Goal: Task Accomplishment & Management: Manage account settings

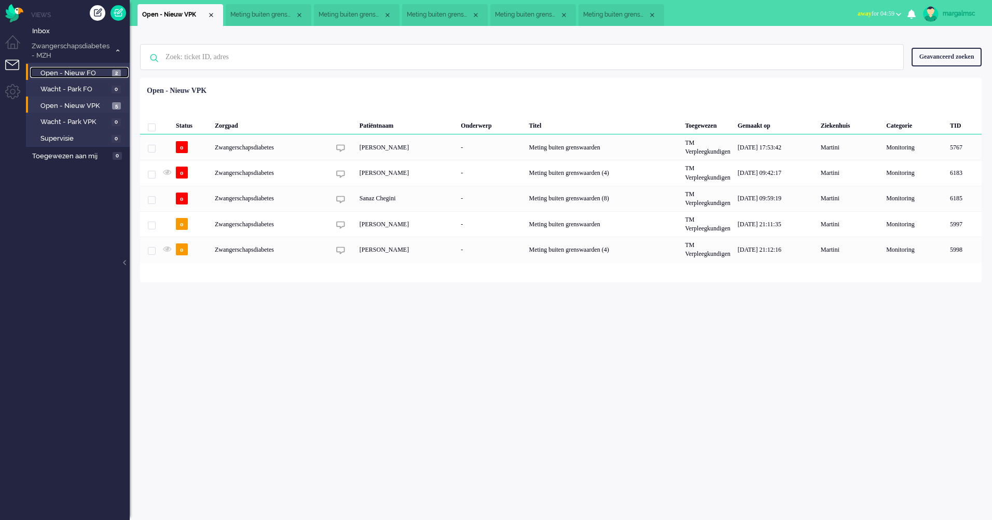
click at [80, 74] on span "Open - Nieuw FO" at bounding box center [74, 73] width 69 height 10
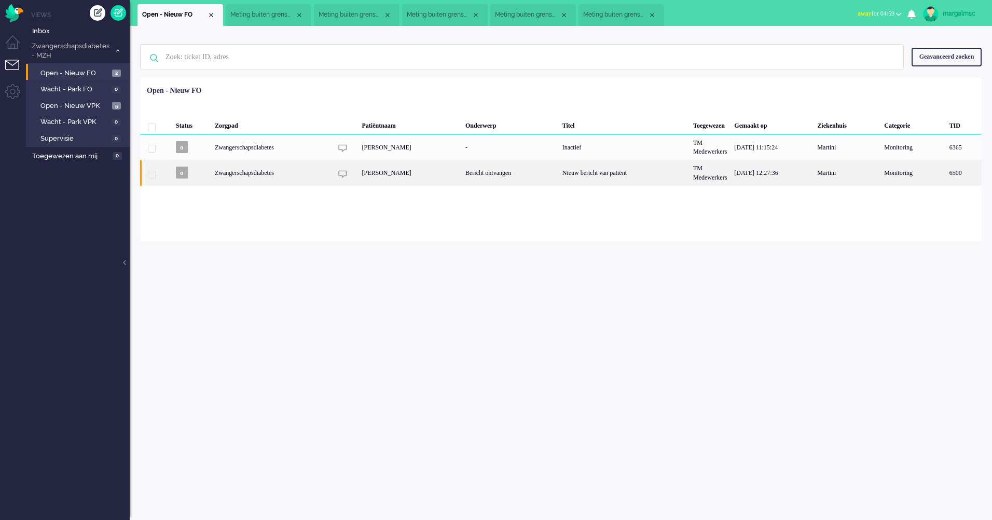
click at [493, 182] on div "Bericht ontvangen" at bounding box center [510, 172] width 97 height 25
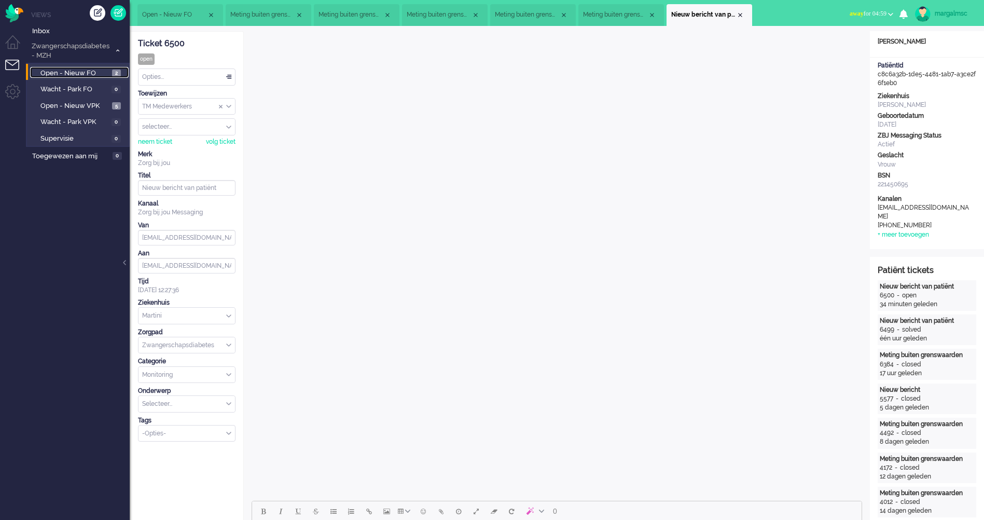
click at [89, 73] on span "Open - Nieuw FO" at bounding box center [74, 73] width 69 height 10
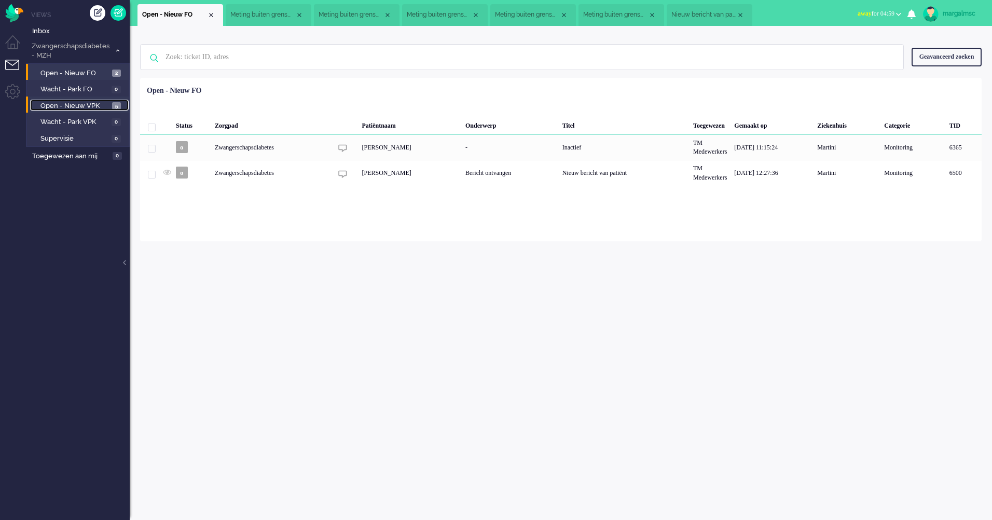
click at [55, 101] on span "Open - Nieuw VPK" at bounding box center [74, 106] width 69 height 10
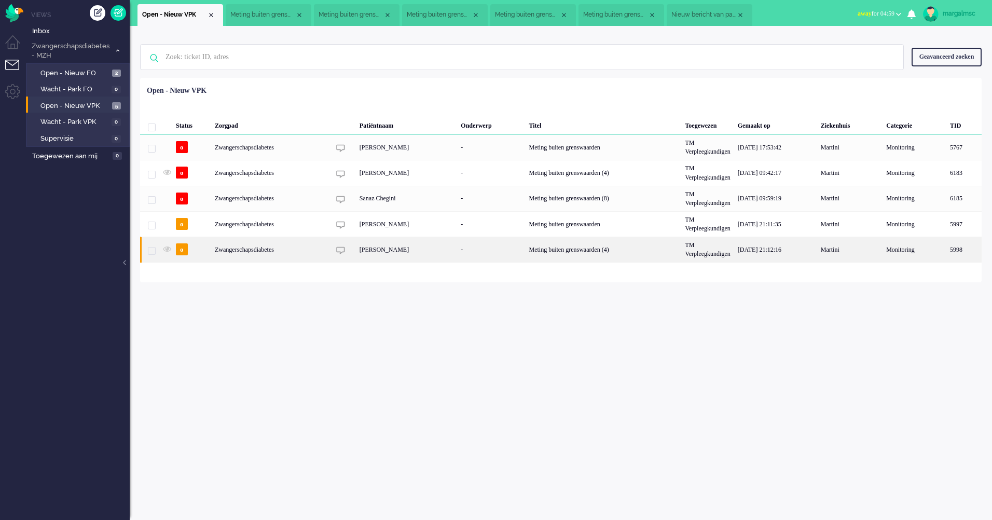
click at [395, 253] on div "[PERSON_NAME]" at bounding box center [407, 249] width 102 height 25
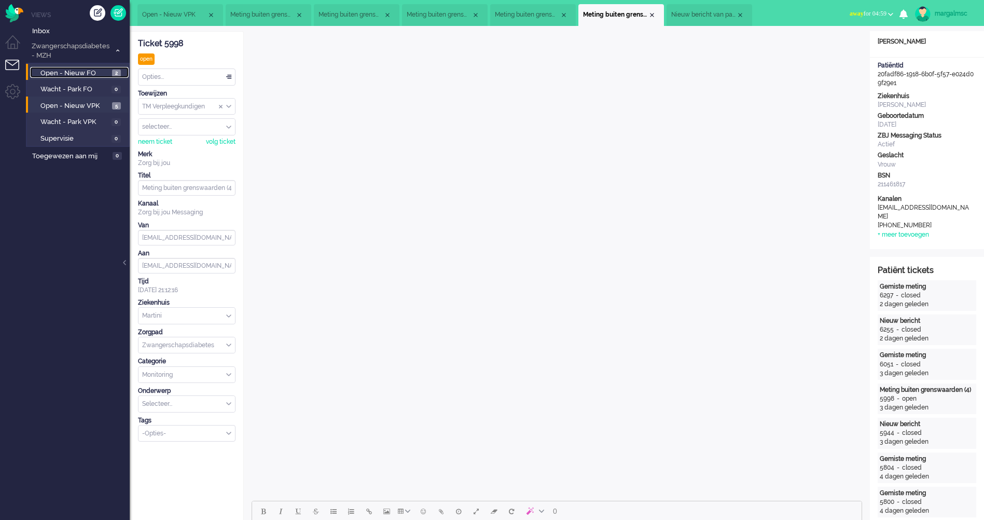
click at [93, 76] on span "Open - Nieuw FO" at bounding box center [74, 73] width 69 height 10
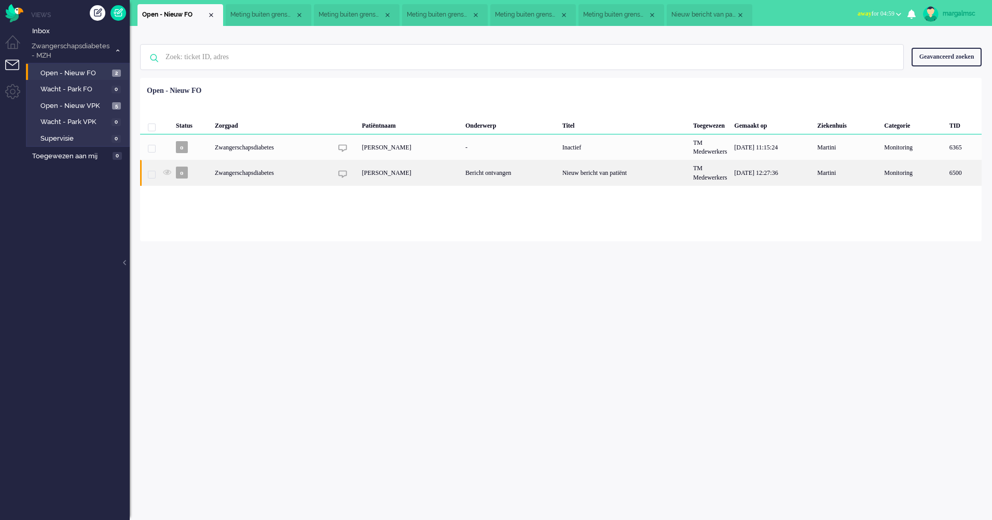
click at [559, 174] on div "Zwangerschapsdiabetes" at bounding box center [624, 172] width 131 height 25
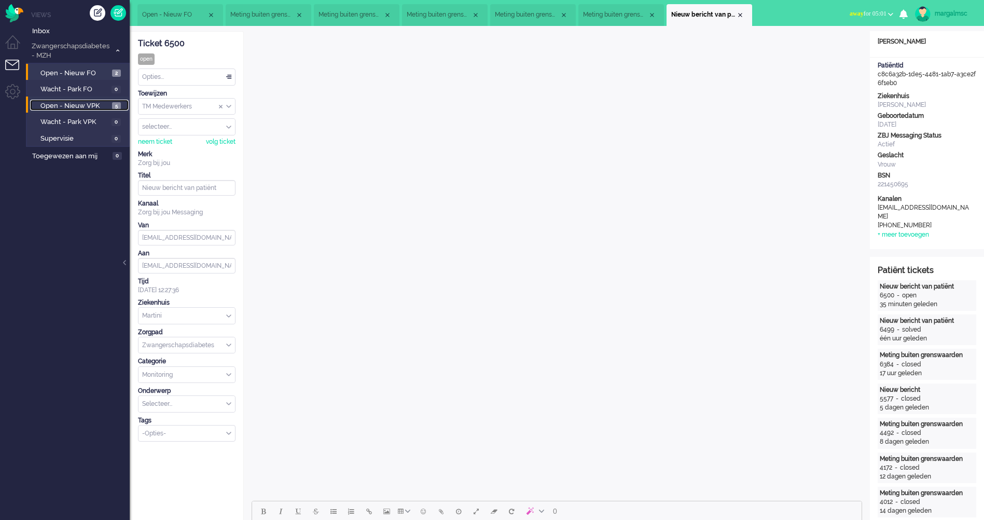
click at [76, 104] on span "Open - Nieuw VPK" at bounding box center [74, 106] width 69 height 10
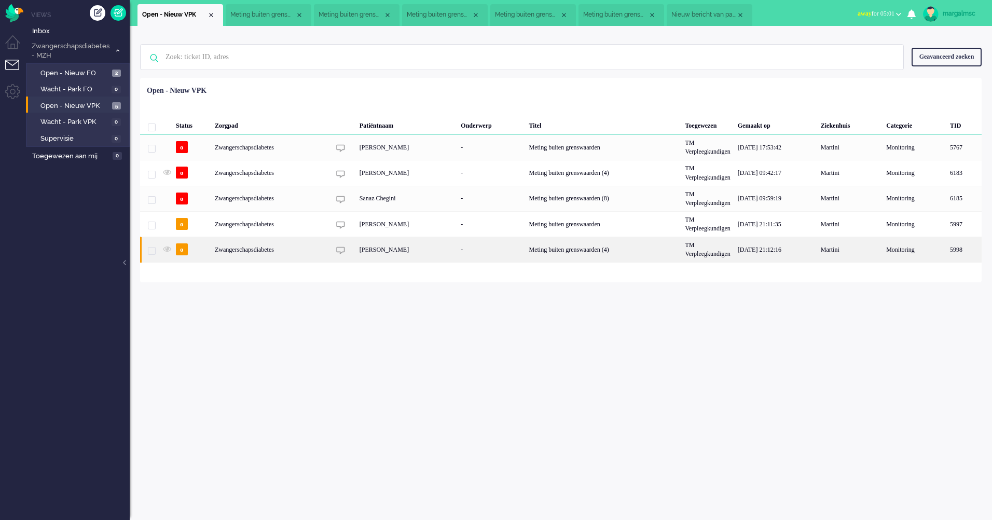
click at [391, 250] on div "[PERSON_NAME]" at bounding box center [407, 249] width 102 height 25
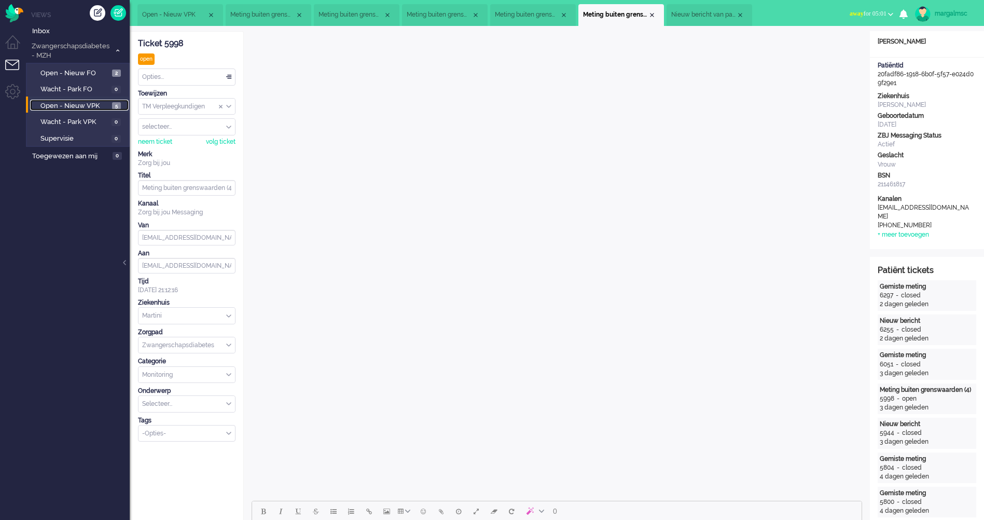
click at [105, 106] on span "Open - Nieuw VPK" at bounding box center [74, 106] width 69 height 10
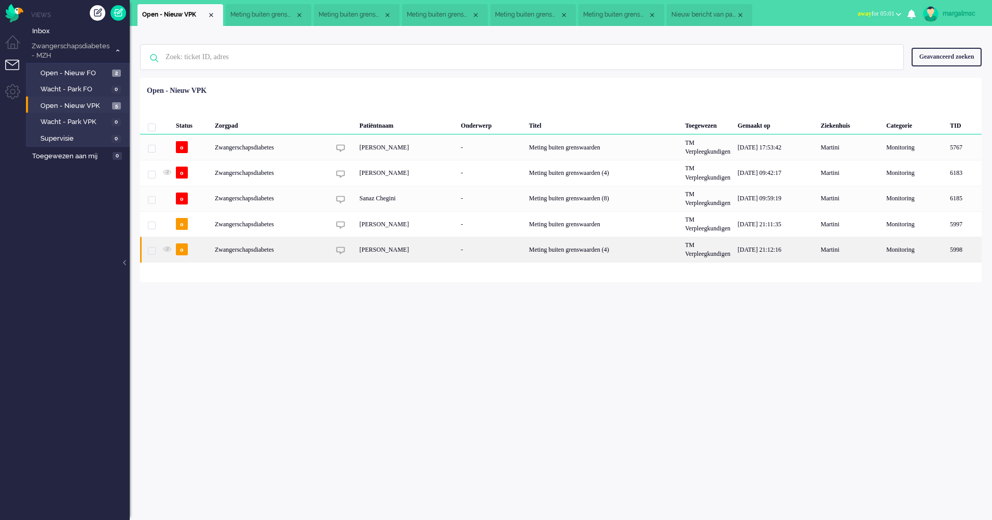
click at [403, 254] on div "[PERSON_NAME]" at bounding box center [407, 249] width 102 height 25
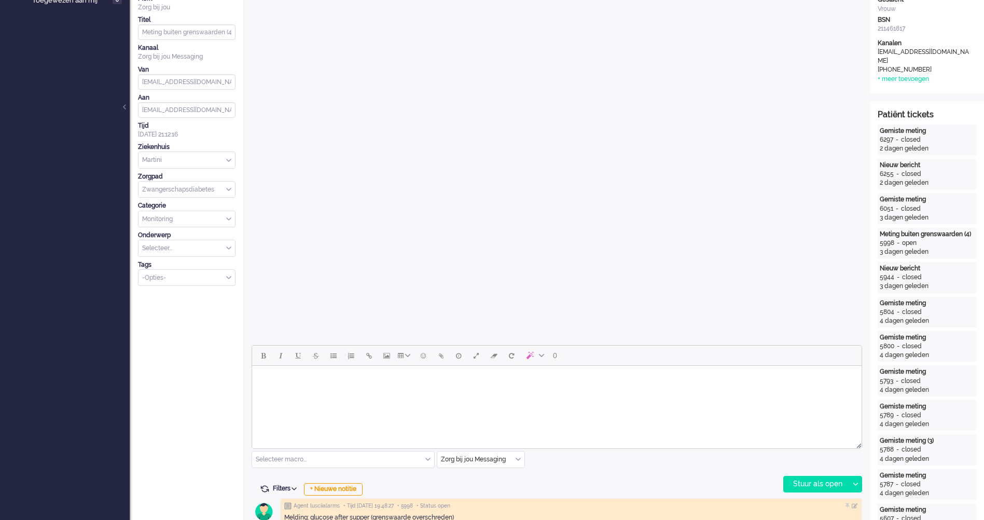
scroll to position [207, 0]
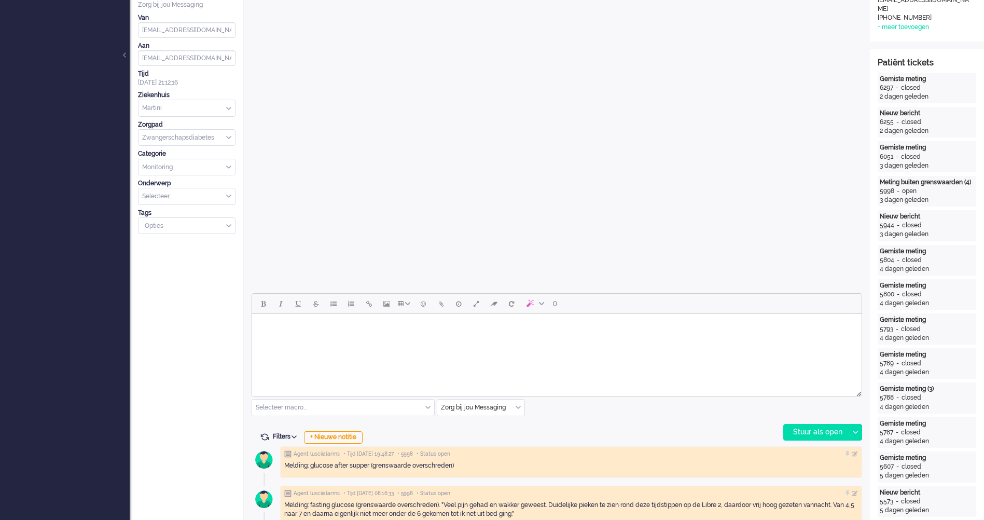
click at [385, 391] on div at bounding box center [556, 391] width 609 height 9
click at [382, 340] on html at bounding box center [556, 327] width 609 height 26
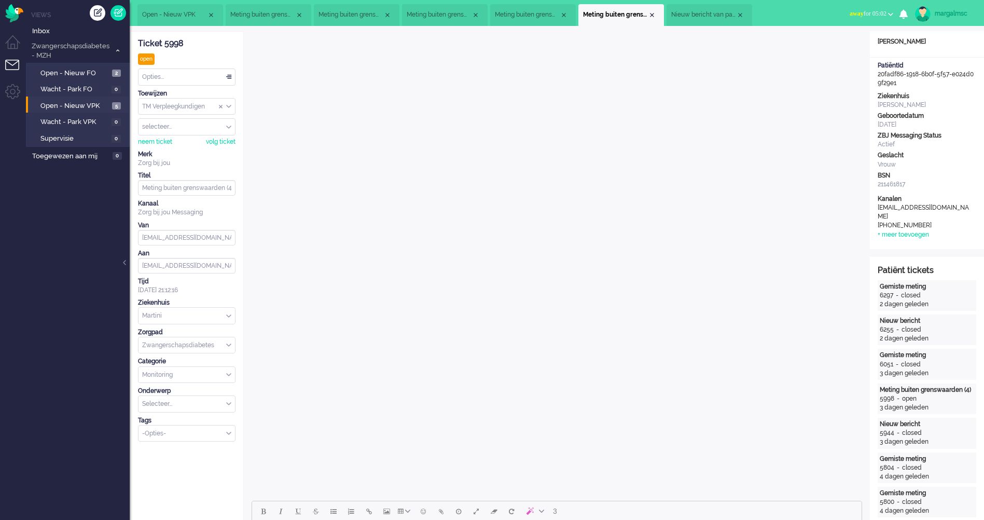
scroll to position [311, 0]
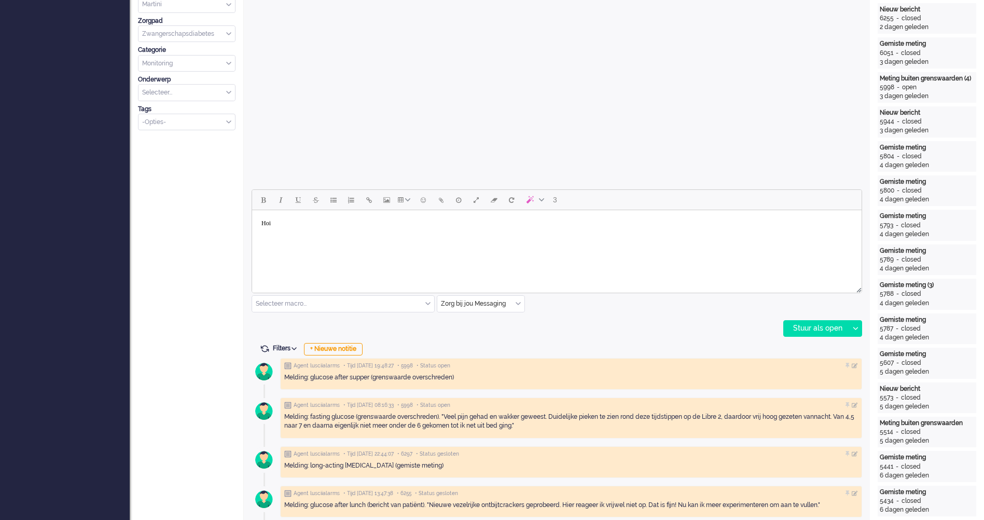
drag, startPoint x: 241, startPoint y: 225, endPoint x: 232, endPoint y: 225, distance: 9.3
click at [252, 225] on html "Hoi" at bounding box center [556, 223] width 609 height 26
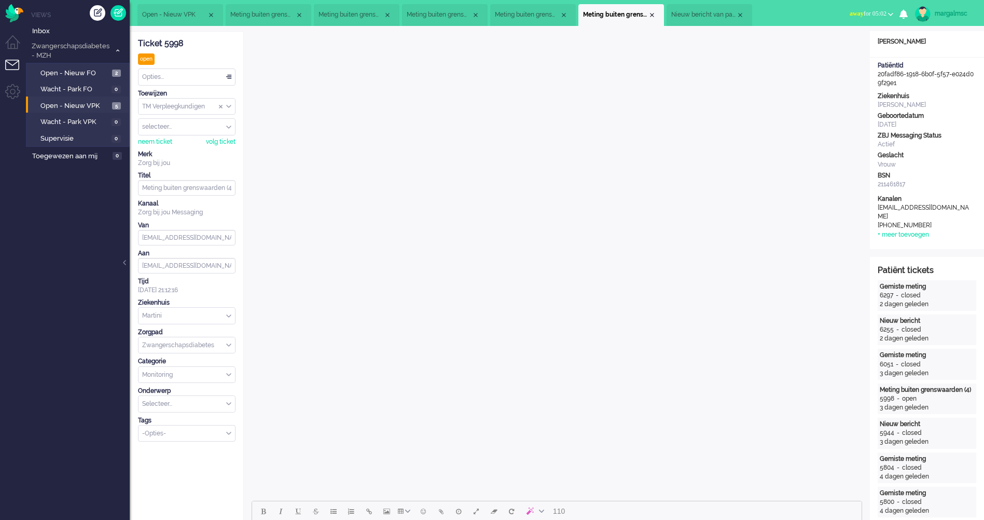
scroll to position [259, 0]
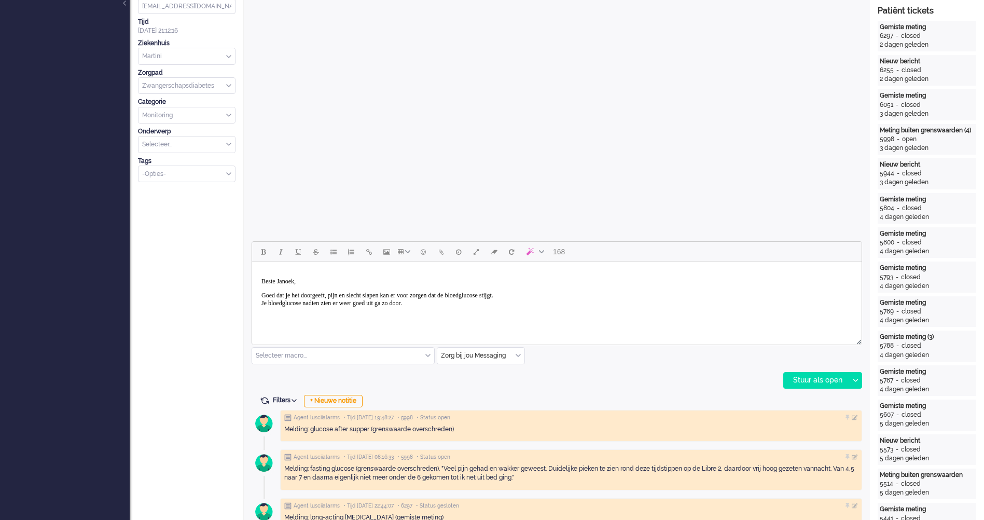
click at [316, 327] on body "Beste Janoek, Goed dat je het doorgeeft, pijn en slecht slapen kan er voor zorg…" at bounding box center [556, 299] width 601 height 66
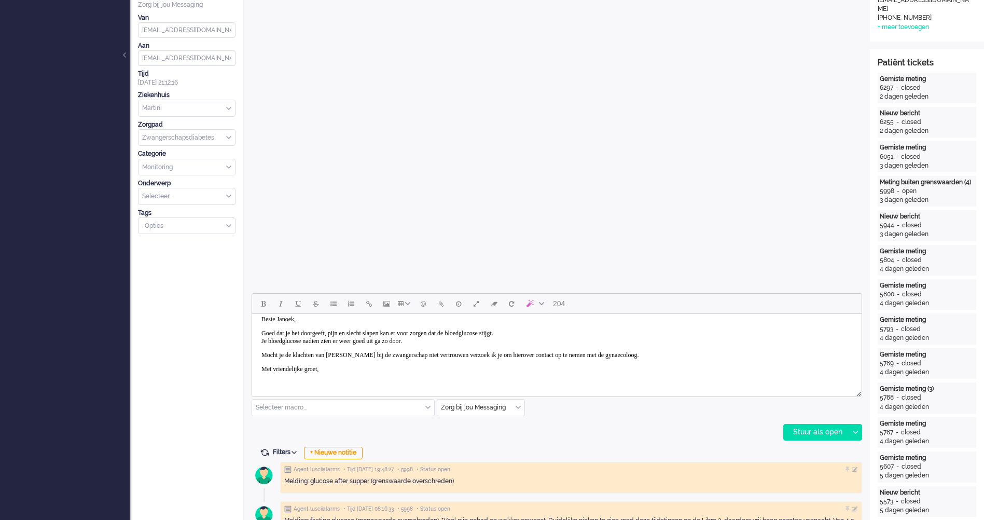
scroll to position [28, 0]
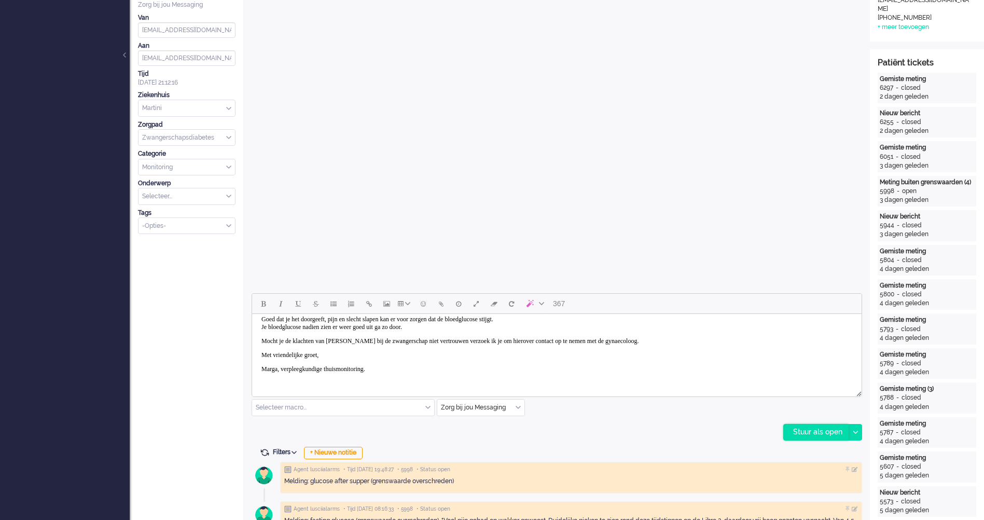
click at [837, 435] on div "Stuur als open" at bounding box center [816, 432] width 65 height 16
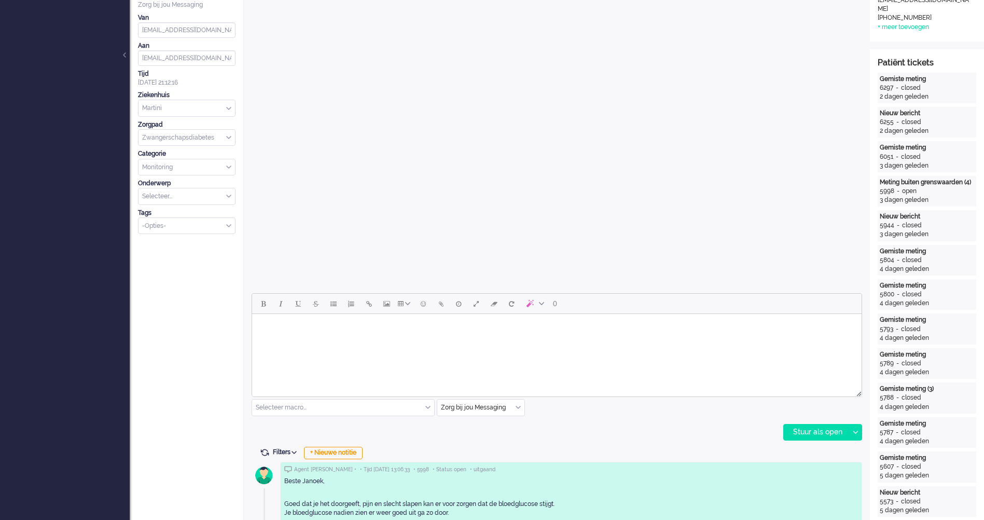
scroll to position [0, 0]
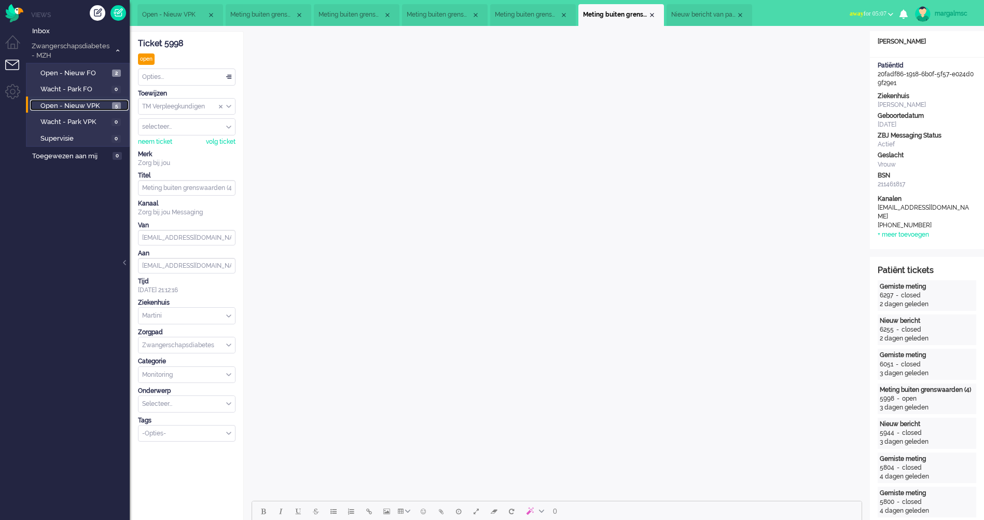
click at [91, 101] on span "Open - Nieuw VPK" at bounding box center [74, 106] width 69 height 10
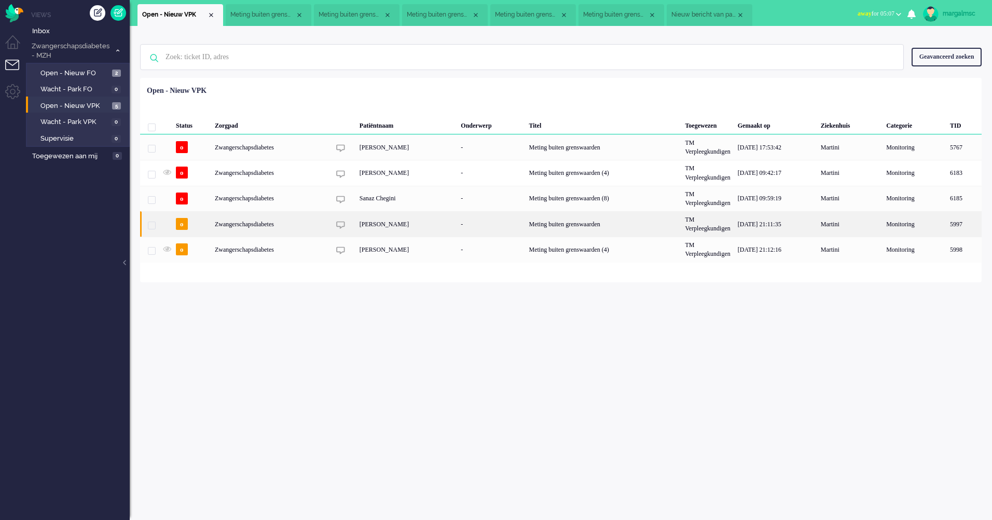
click at [385, 228] on div "[PERSON_NAME]" at bounding box center [407, 223] width 102 height 25
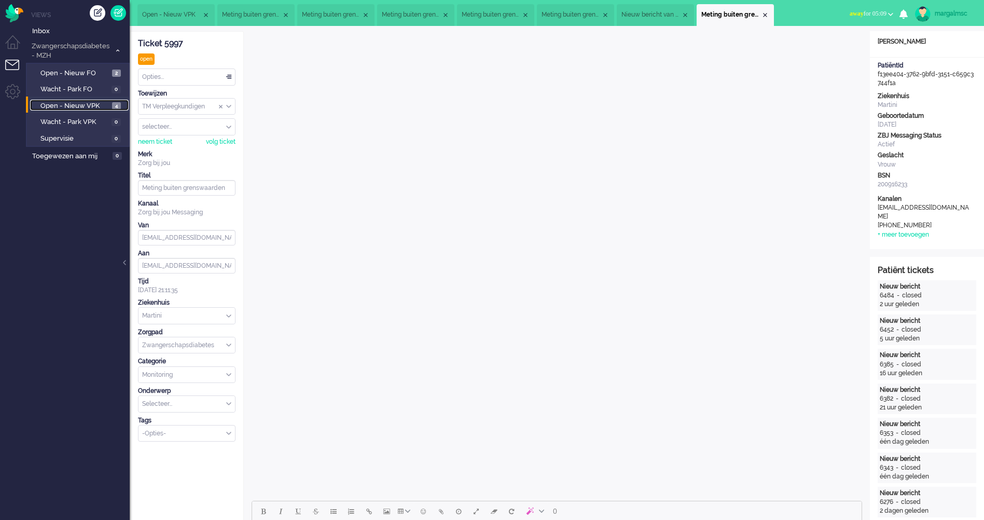
click at [67, 106] on span "Open - Nieuw VPK" at bounding box center [74, 106] width 69 height 10
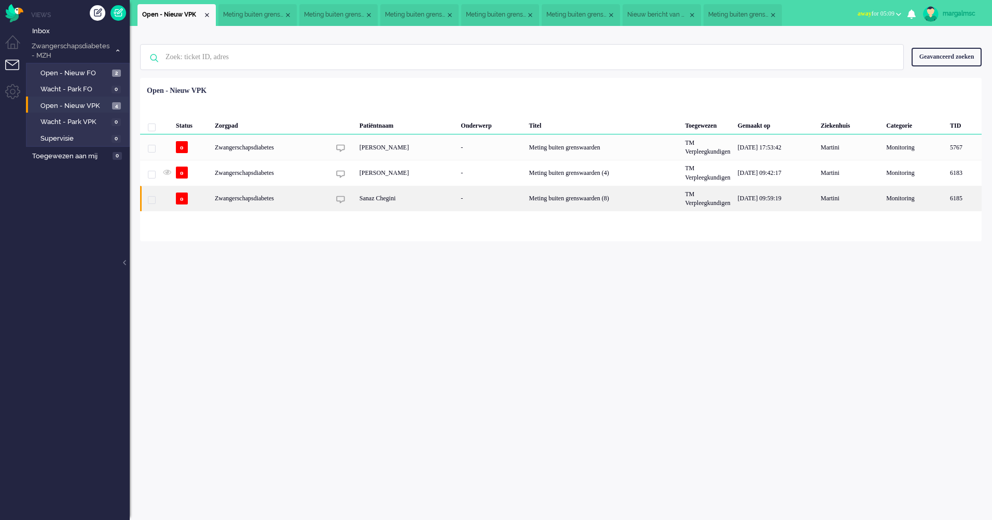
click at [423, 200] on div "Sanaz Chegini" at bounding box center [407, 198] width 102 height 25
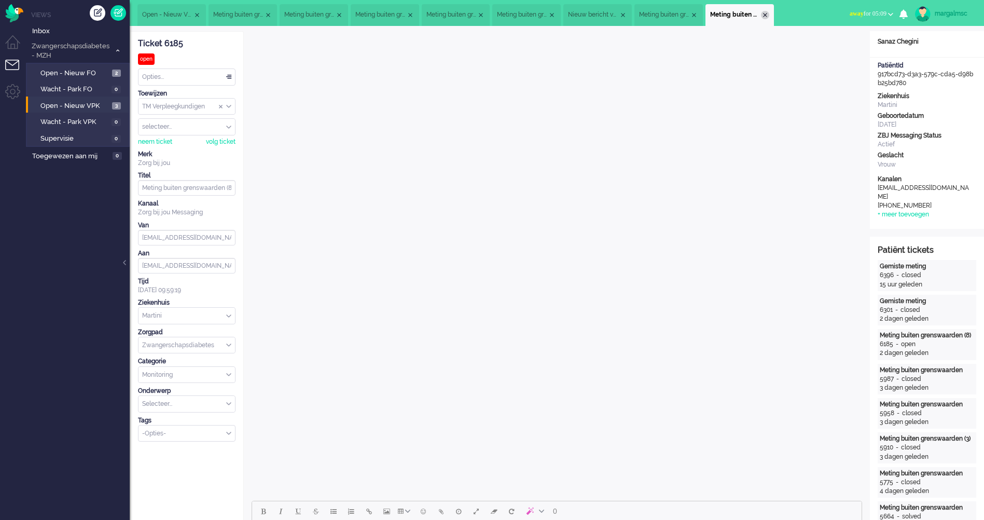
click at [769, 13] on div "Close tab" at bounding box center [765, 15] width 8 height 8
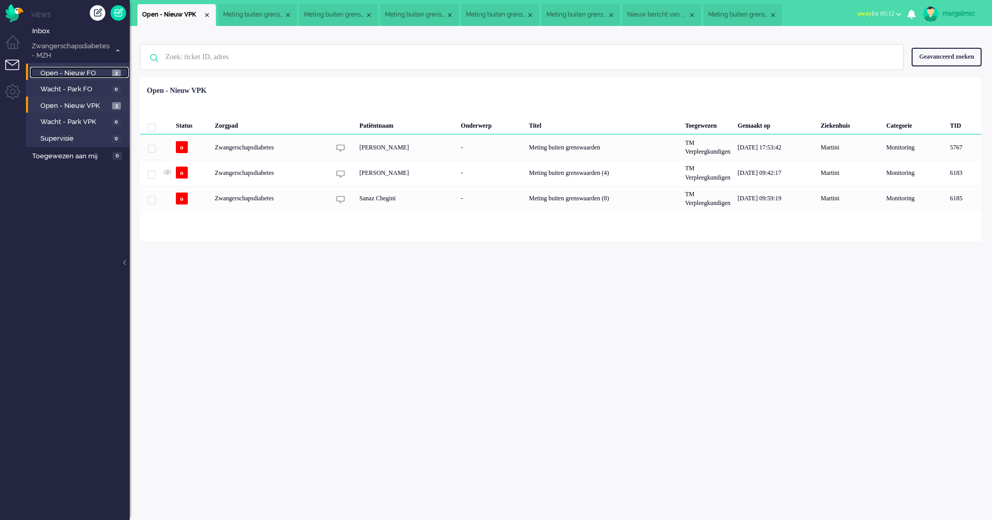
click at [65, 77] on span "Open - Nieuw FO" at bounding box center [74, 73] width 69 height 10
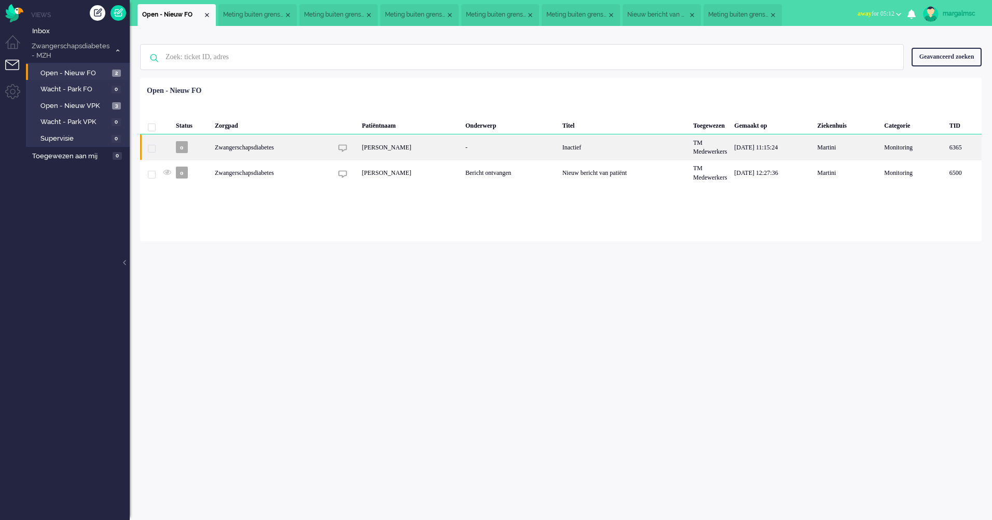
click at [443, 152] on div "[PERSON_NAME]" at bounding box center [410, 146] width 104 height 25
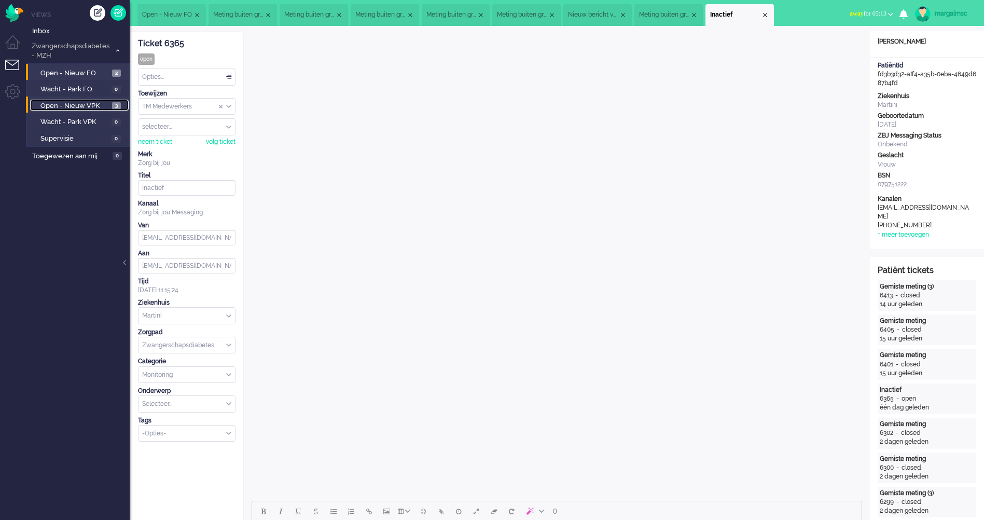
click at [44, 104] on span "Open - Nieuw VPK" at bounding box center [74, 106] width 69 height 10
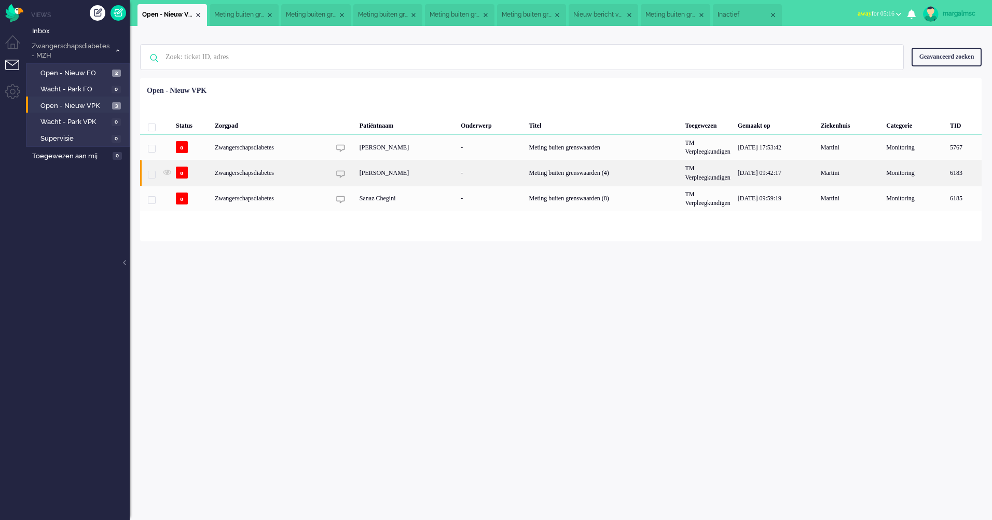
click at [386, 174] on div "[PERSON_NAME]" at bounding box center [407, 172] width 102 height 25
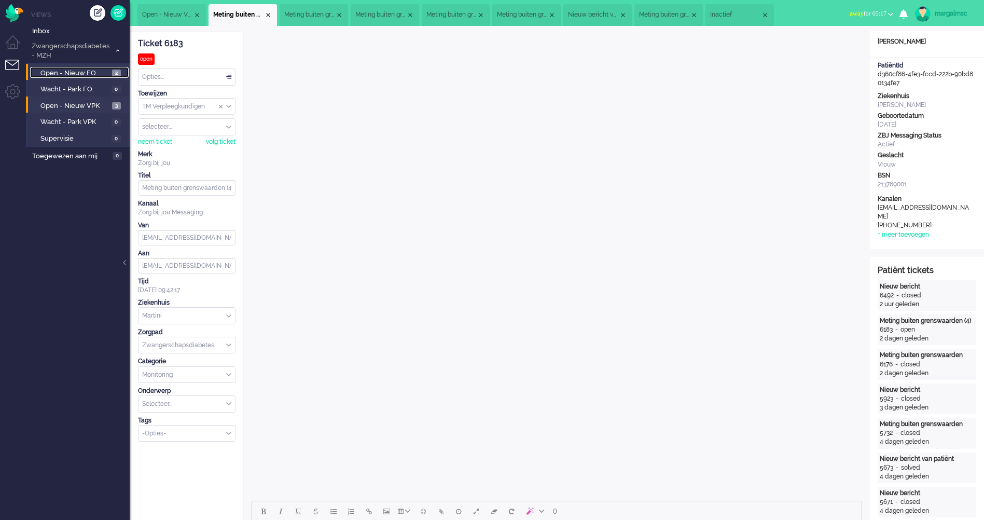
click at [66, 68] on span "Open - Nieuw FO" at bounding box center [74, 73] width 69 height 10
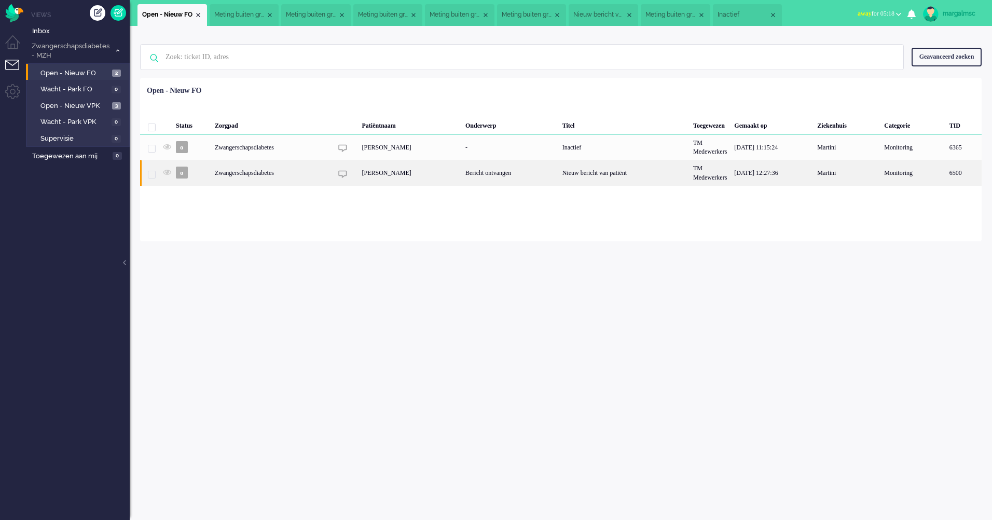
click at [398, 172] on div "[PERSON_NAME]" at bounding box center [410, 172] width 104 height 25
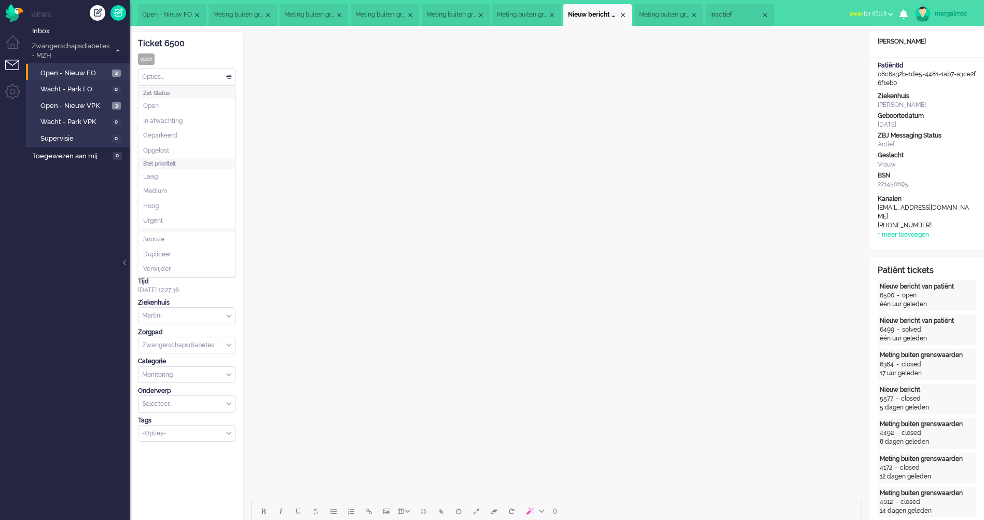
click at [201, 72] on div "Opties..." at bounding box center [186, 77] width 96 height 16
click at [209, 155] on li "Opgelost" at bounding box center [186, 150] width 96 height 15
click at [89, 71] on span "Open - Nieuw FO" at bounding box center [74, 73] width 69 height 10
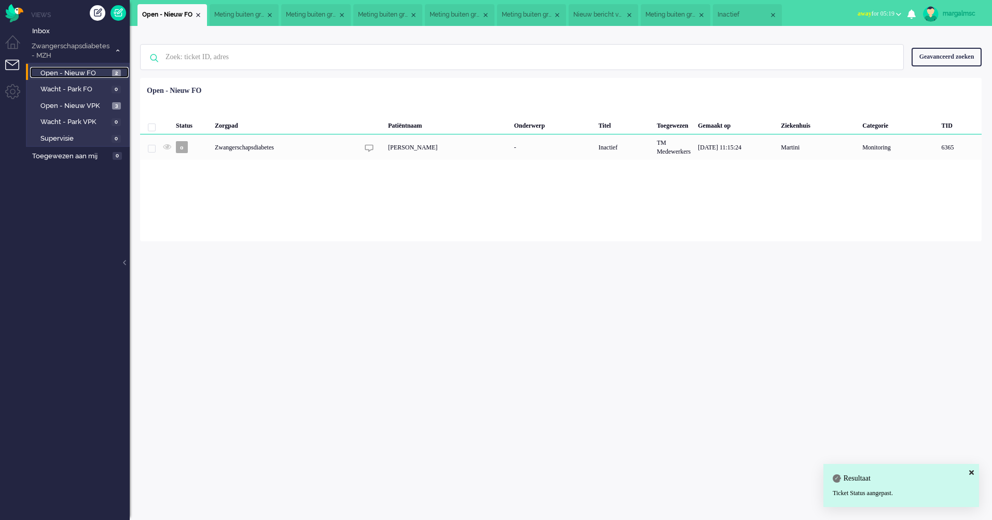
click at [87, 67] on link "Open - Nieuw FO 2" at bounding box center [79, 72] width 99 height 11
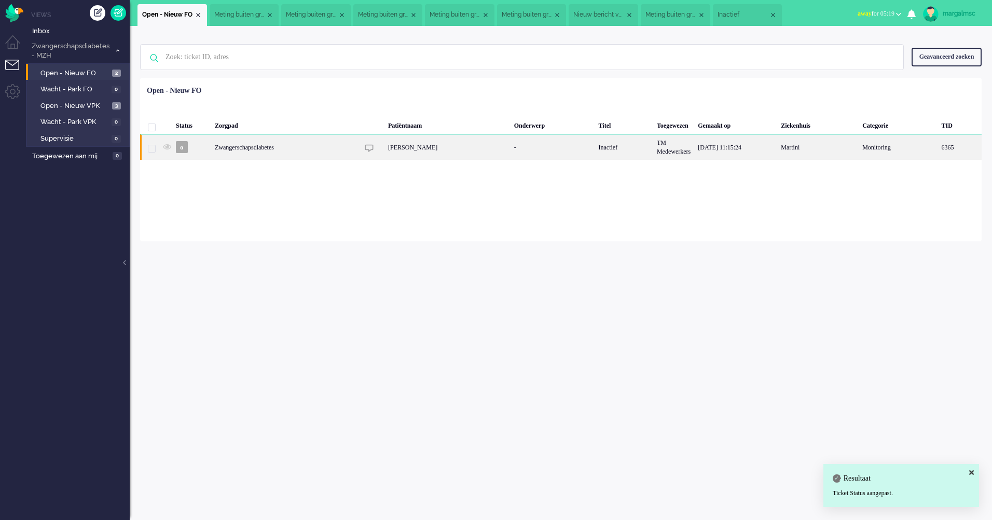
click at [595, 149] on div "Zwangerschapsdiabetes" at bounding box center [624, 146] width 58 height 25
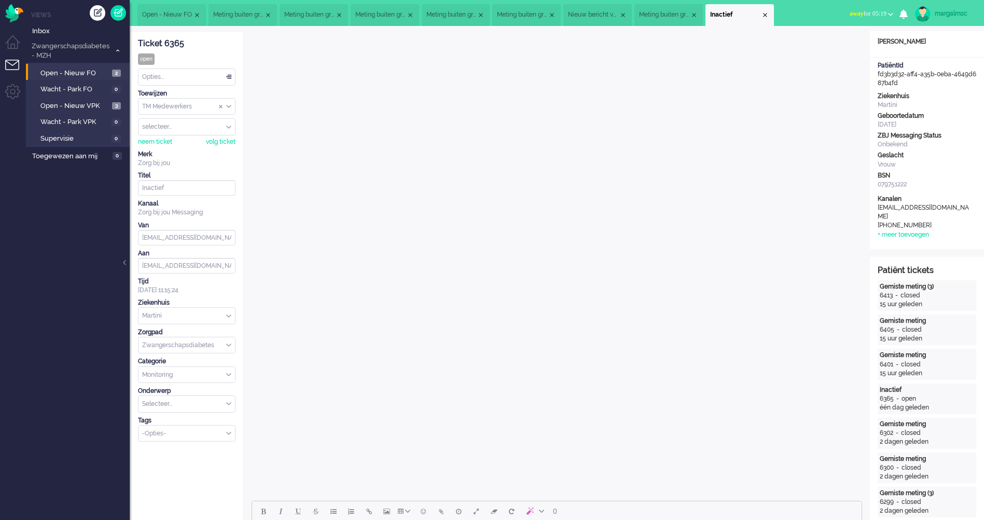
click at [201, 103] on input "Assign Group" at bounding box center [186, 107] width 96 height 16
click at [215, 134] on li "TM Verpleegkundigen" at bounding box center [186, 137] width 96 height 15
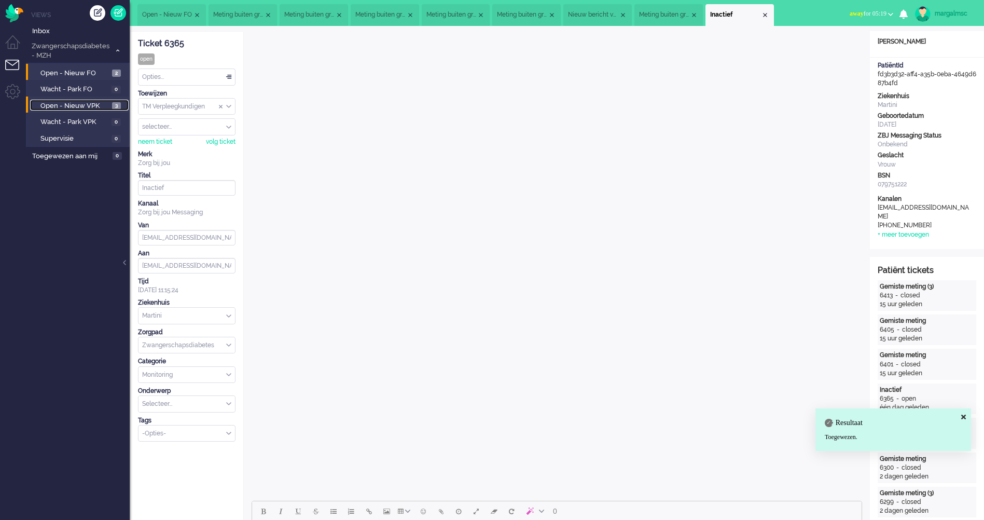
click at [62, 104] on span "Open - Nieuw VPK" at bounding box center [74, 106] width 69 height 10
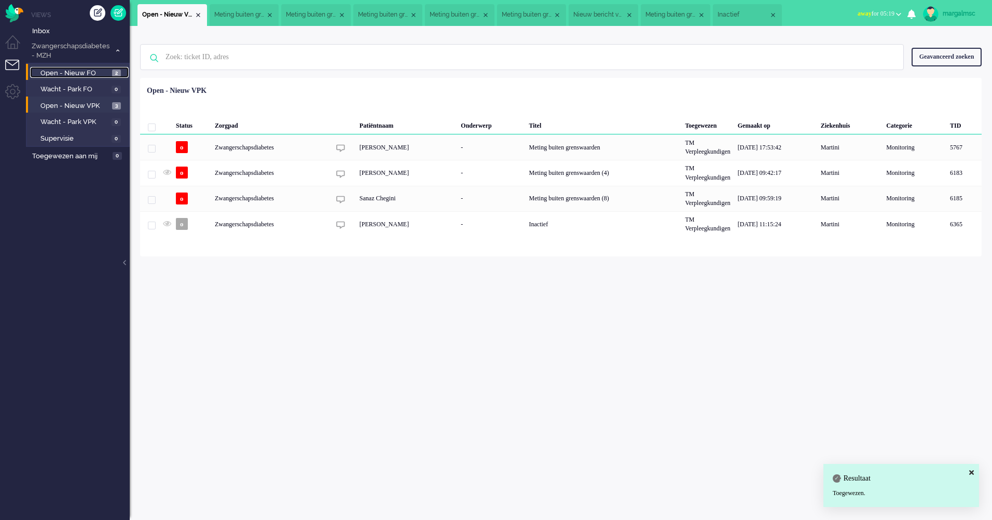
click at [82, 68] on span "Open - Nieuw FO" at bounding box center [74, 73] width 69 height 10
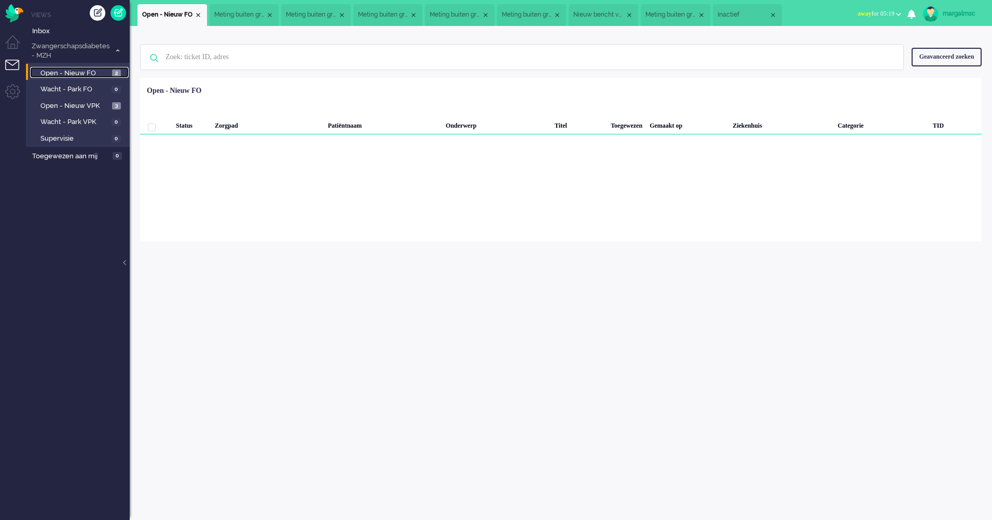
click at [59, 69] on span "Open - Nieuw FO" at bounding box center [74, 73] width 69 height 10
click at [68, 112] on li "Open - Nieuw VPK 3" at bounding box center [77, 104] width 103 height 17
click at [81, 105] on span "Open - Nieuw VPK" at bounding box center [74, 106] width 69 height 10
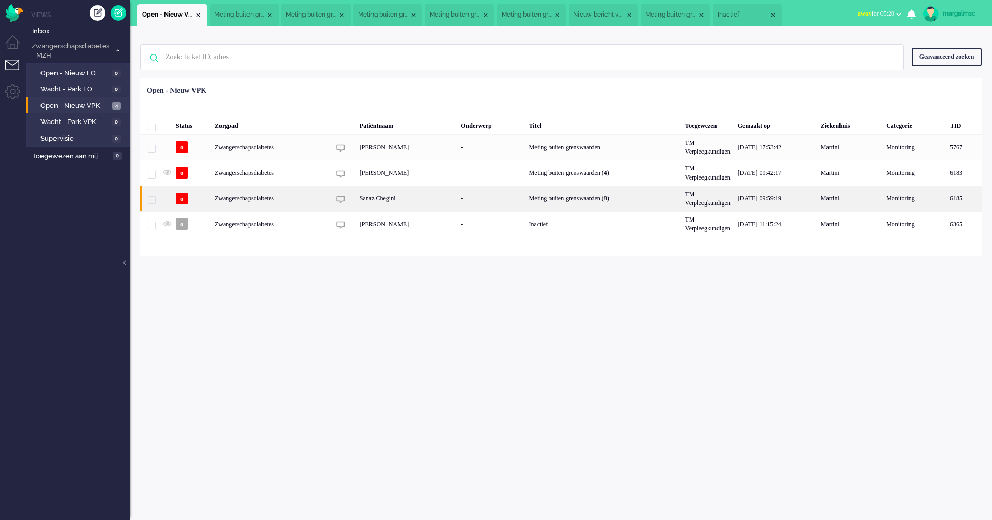
click at [456, 196] on div "Sanaz Chegini" at bounding box center [407, 198] width 102 height 25
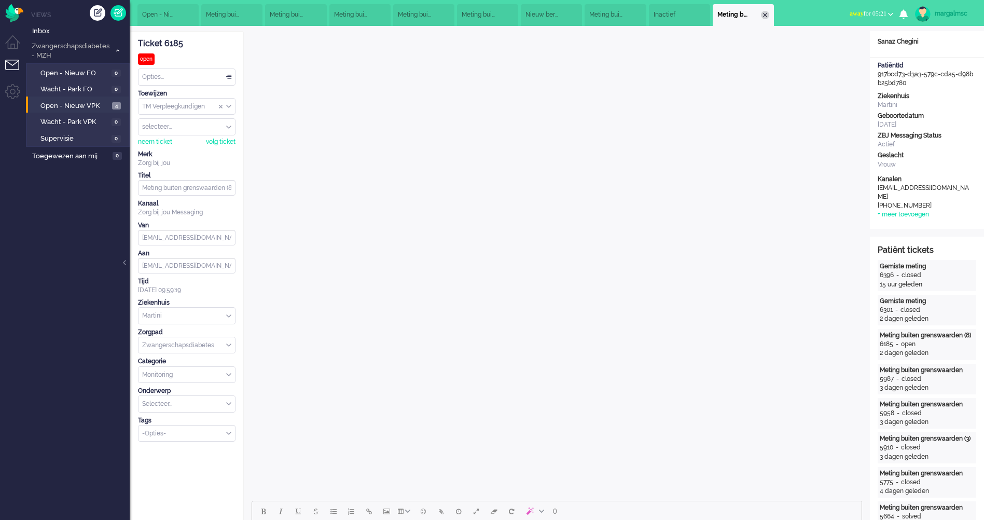
click at [769, 16] on div "Close tab" at bounding box center [765, 15] width 8 height 8
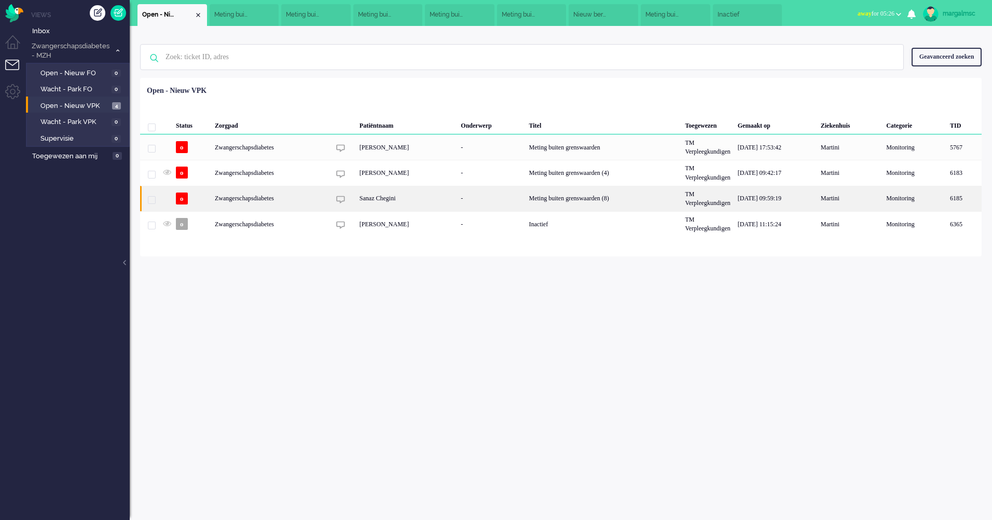
click at [463, 199] on div "-" at bounding box center [491, 198] width 68 height 25
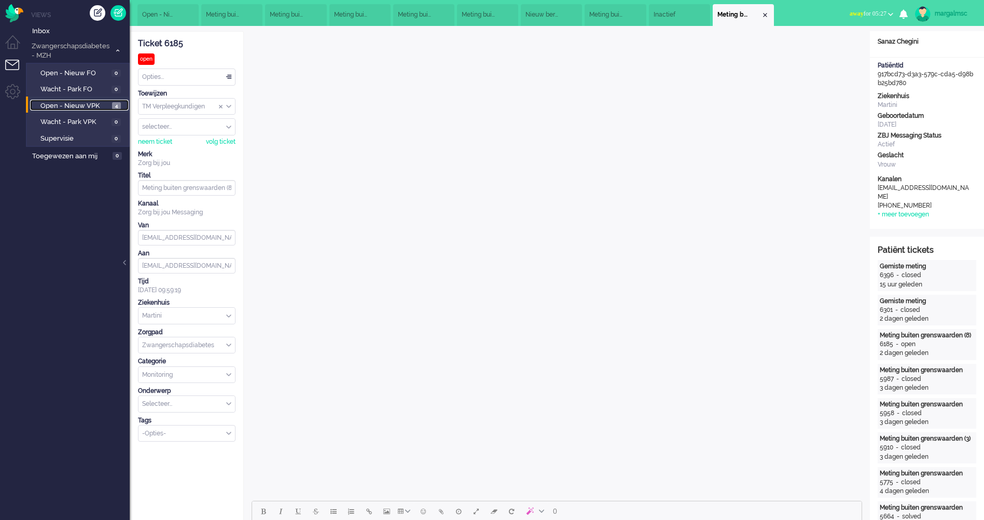
click at [55, 102] on span "Open - Nieuw VPK" at bounding box center [74, 106] width 69 height 10
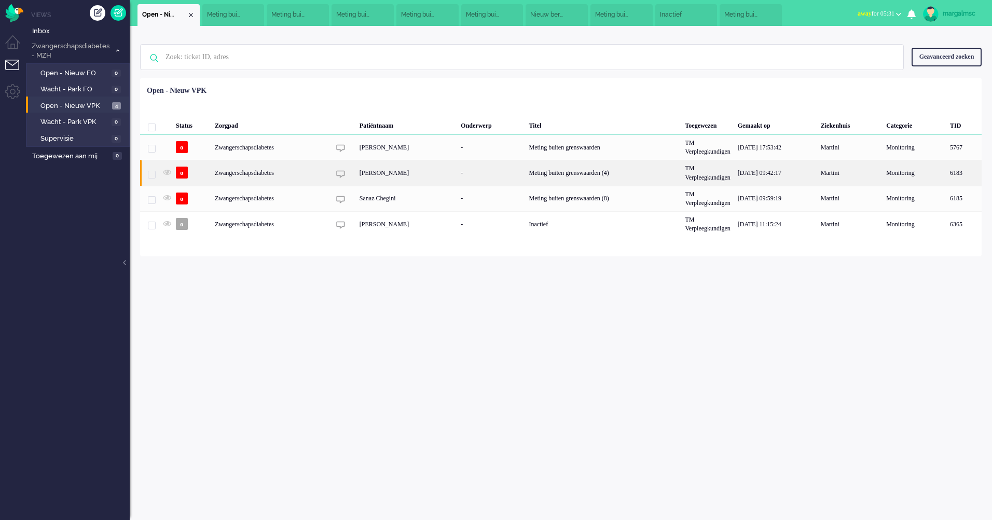
click at [817, 168] on div "6183" at bounding box center [849, 172] width 65 height 25
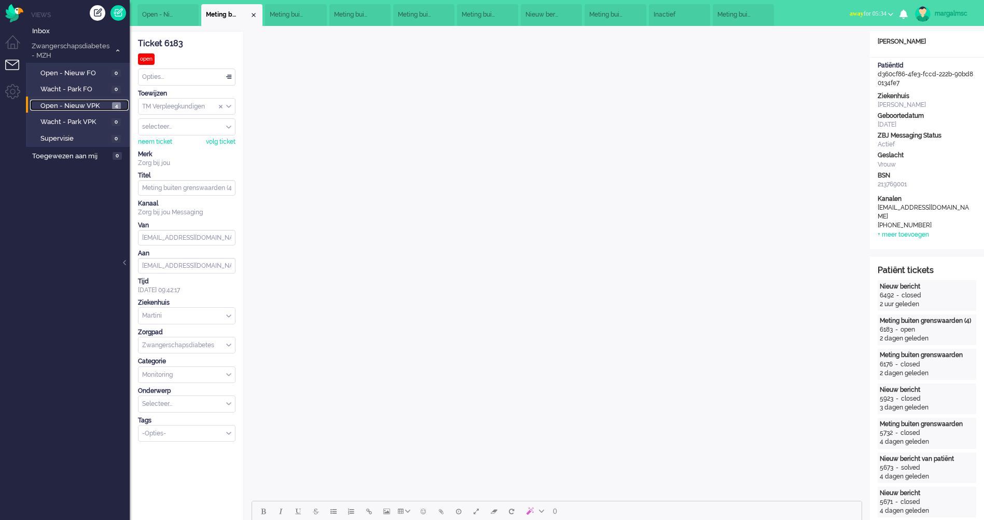
click at [81, 105] on span "Open - Nieuw VPK" at bounding box center [74, 106] width 69 height 10
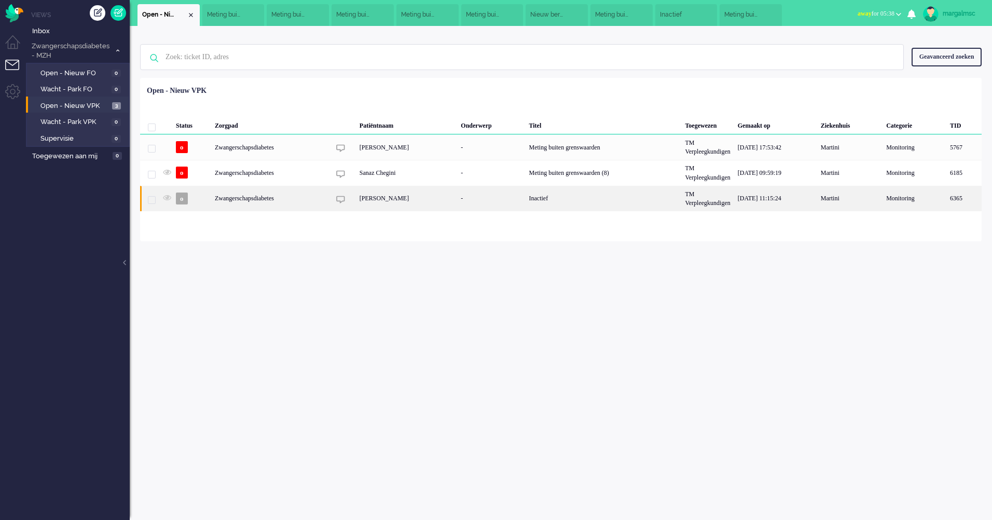
click at [386, 196] on div "[PERSON_NAME]" at bounding box center [407, 198] width 102 height 25
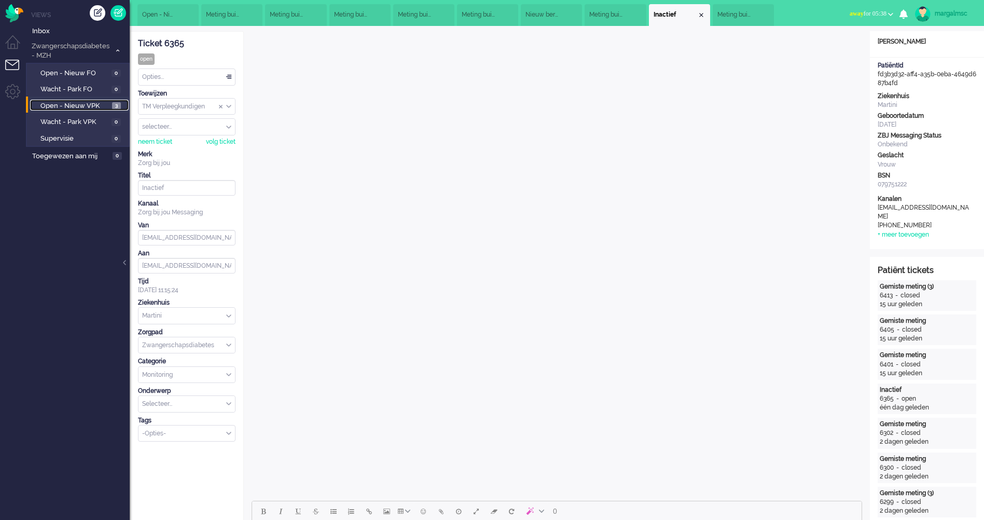
click at [63, 101] on span "Open - Nieuw VPK" at bounding box center [74, 106] width 69 height 10
